Goal: Transaction & Acquisition: Book appointment/travel/reservation

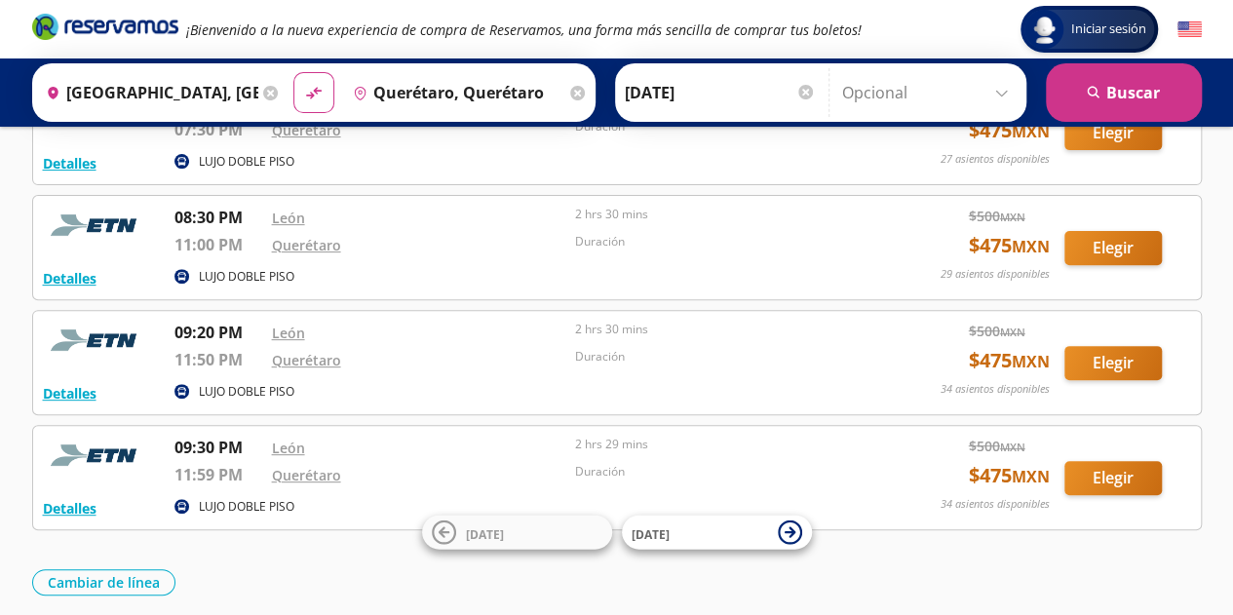
scroll to position [90, 0]
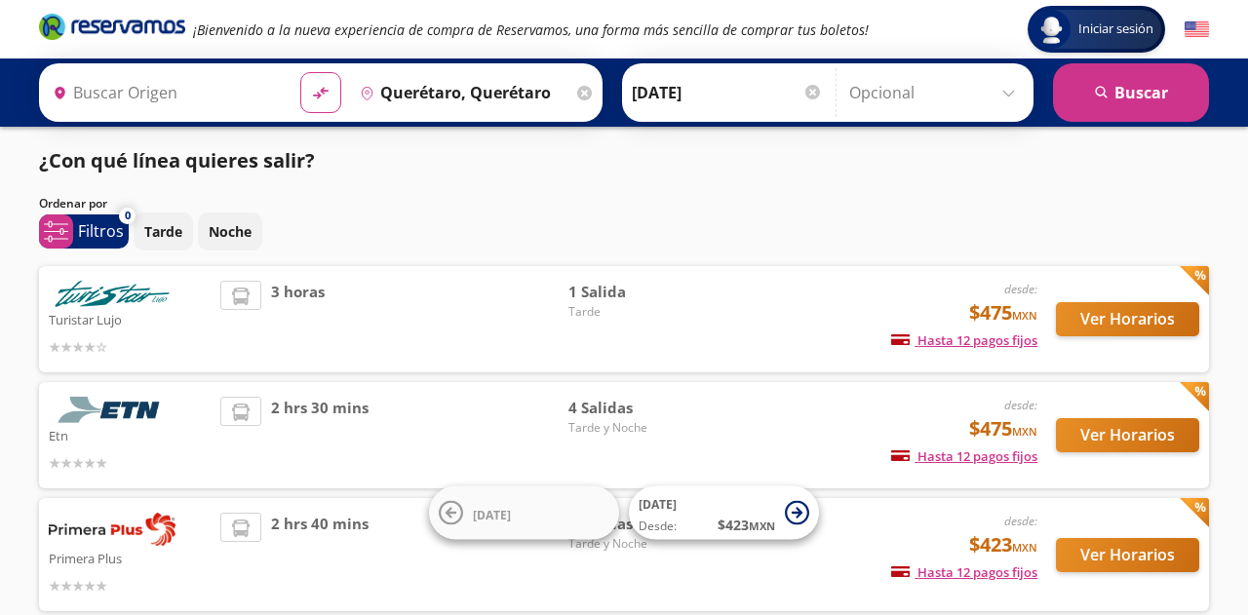
type input "[GEOGRAPHIC_DATA], [GEOGRAPHIC_DATA]"
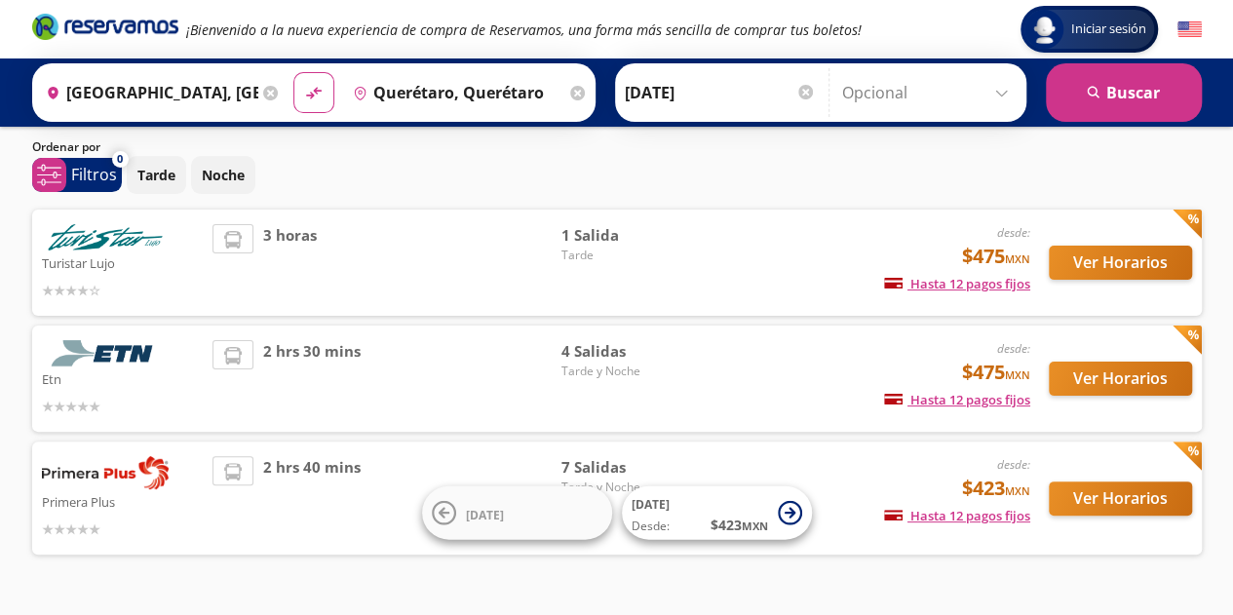
scroll to position [102, 0]
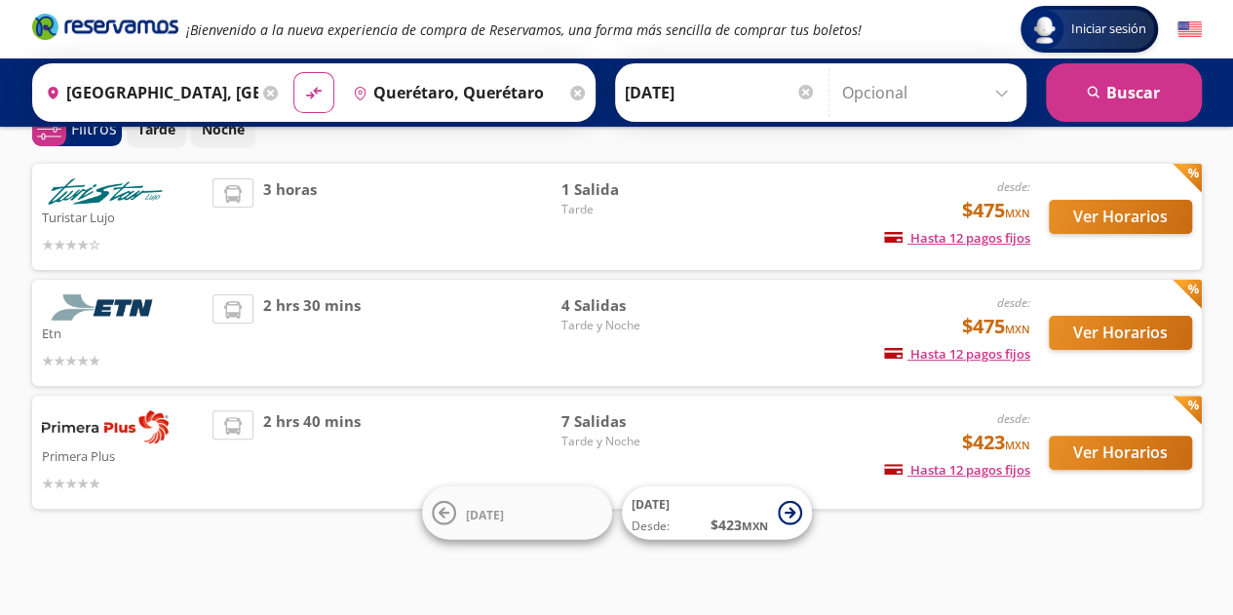
click at [725, 440] on div "desde: $423 MXN Hasta 12 pagos fijos Pagos fijos en compras mayores a $30 MXN, …" at bounding box center [868, 452] width 323 height 84
click at [621, 420] on span "7 Salidas" at bounding box center [629, 421] width 136 height 22
click at [1107, 446] on button "Ver Horarios" at bounding box center [1120, 453] width 143 height 34
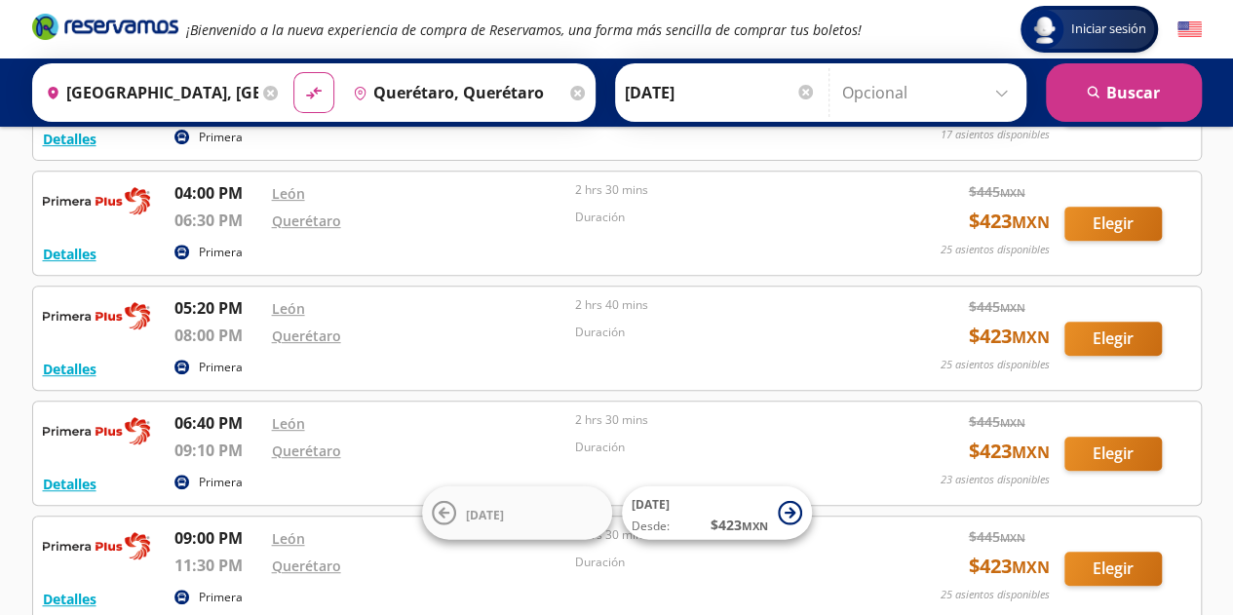
scroll to position [487, 0]
